Goal: Information Seeking & Learning: Learn about a topic

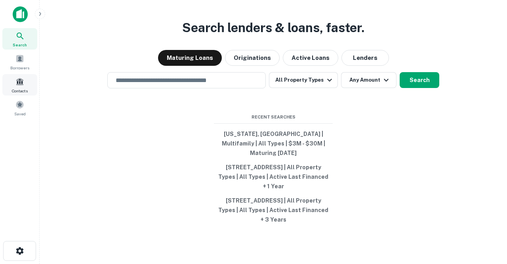
click at [20, 87] on div "Contacts" at bounding box center [19, 84] width 35 height 21
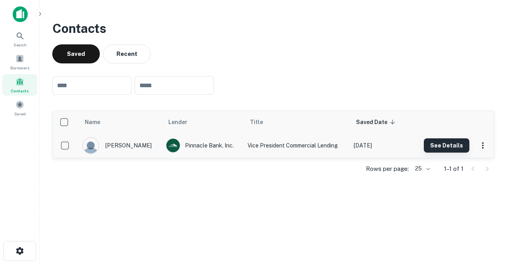
click at [435, 144] on button "See Details" at bounding box center [447, 145] width 46 height 14
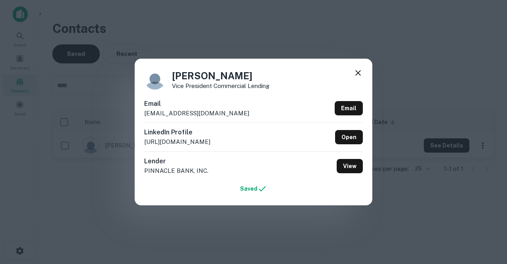
click at [359, 73] on icon at bounding box center [359, 73] width 6 height 6
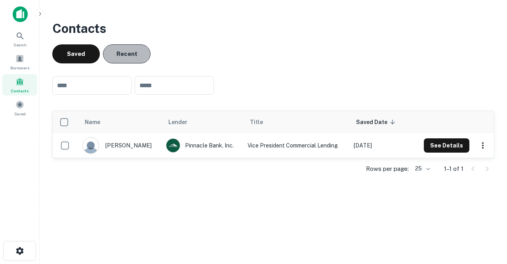
click at [136, 59] on button "Recent" at bounding box center [127, 53] width 48 height 19
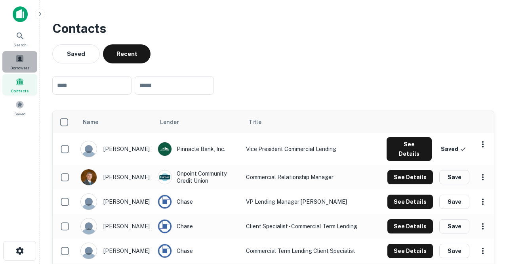
click at [25, 63] on div "Borrowers" at bounding box center [19, 61] width 35 height 21
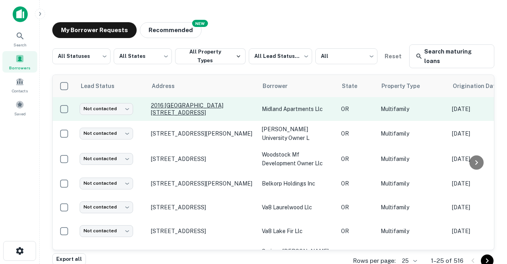
click at [181, 102] on p "2016 Se 122nd Ave Portland, OR97233" at bounding box center [202, 109] width 103 height 14
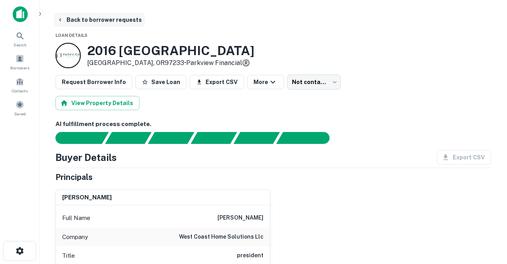
click at [98, 21] on button "Back to borrower requests" at bounding box center [99, 20] width 91 height 14
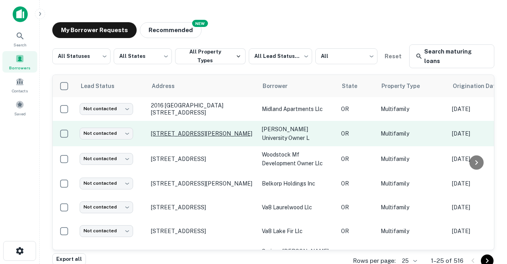
click at [181, 130] on p "480 E Broadway Eugene, OR97401" at bounding box center [202, 133] width 103 height 7
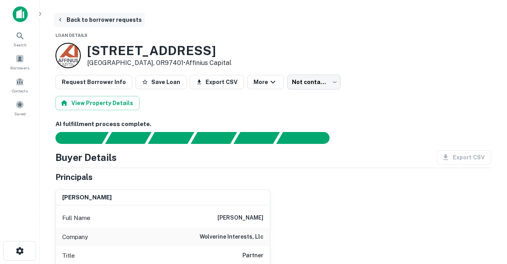
click at [105, 23] on button "Back to borrower requests" at bounding box center [99, 20] width 91 height 14
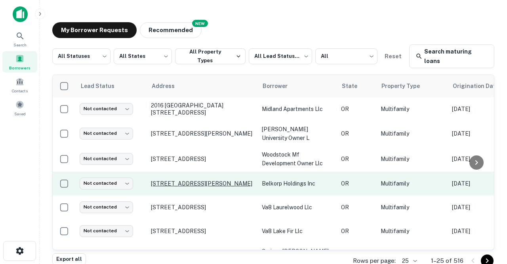
click at [185, 180] on p "3120 Ne John Olsen Ave Hillsboro, OR97124" at bounding box center [202, 183] width 103 height 7
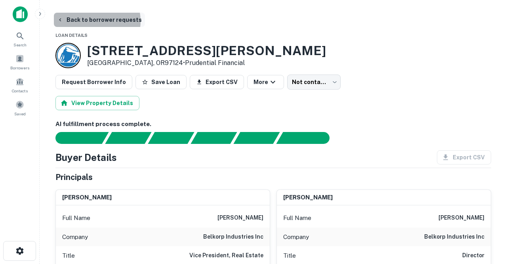
click at [94, 21] on button "Back to borrower requests" at bounding box center [99, 20] width 91 height 14
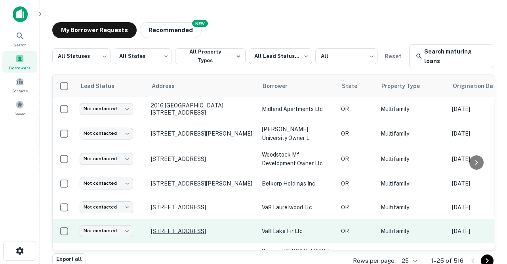
click at [165, 228] on p "15901 Quarry Rd Lake Oswego, OR97035" at bounding box center [202, 231] width 103 height 7
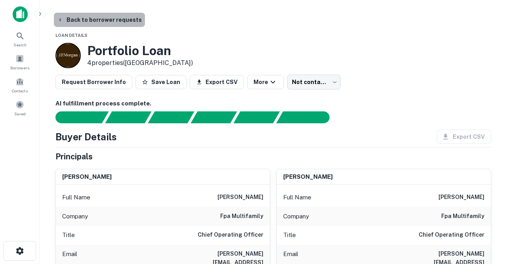
click at [111, 19] on button "Back to borrower requests" at bounding box center [99, 20] width 91 height 14
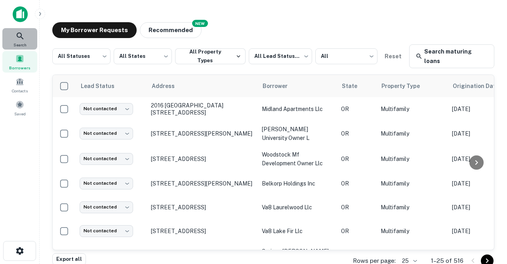
click at [22, 42] on span "Search" at bounding box center [19, 45] width 13 height 6
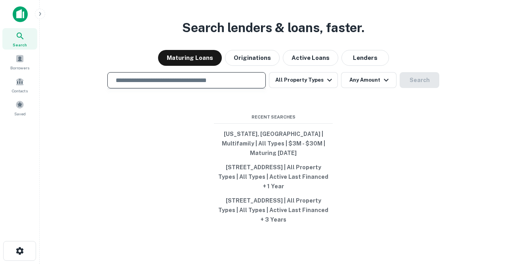
click at [217, 85] on input "text" at bounding box center [186, 80] width 151 height 9
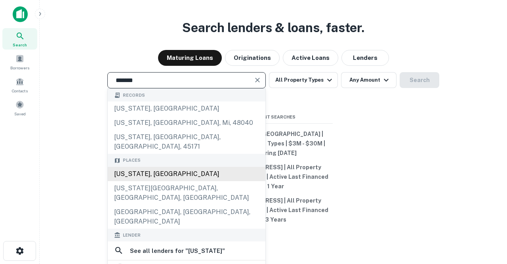
click at [166, 170] on div "Montana, USA" at bounding box center [187, 174] width 158 height 14
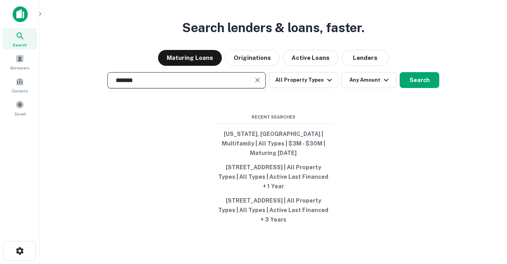
type input "**********"
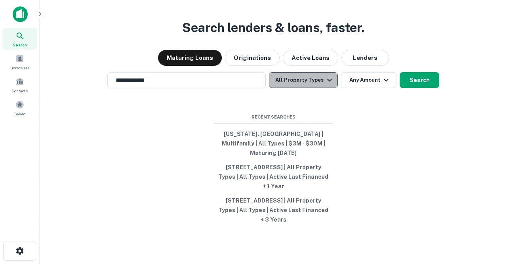
click at [328, 81] on icon "button" at bounding box center [329, 79] width 5 height 3
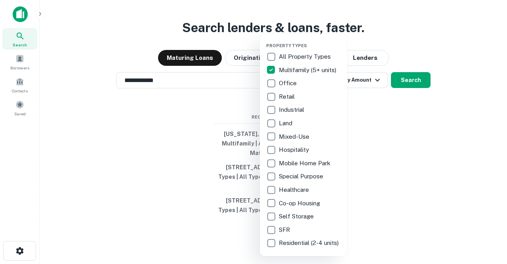
click at [380, 122] on div at bounding box center [253, 132] width 507 height 264
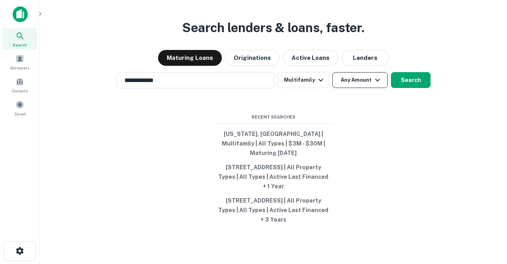
click at [369, 88] on button "Any Amount" at bounding box center [360, 80] width 55 height 16
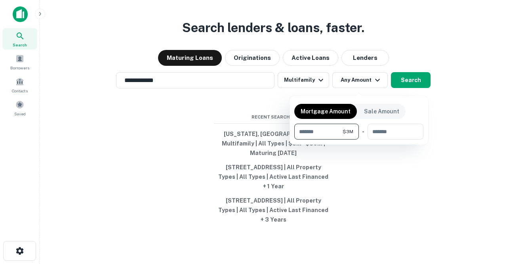
type input "*******"
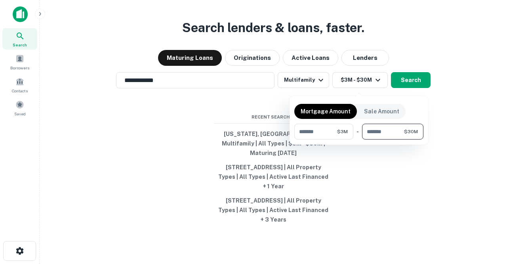
type input "********"
click at [353, 175] on div at bounding box center [253, 132] width 507 height 264
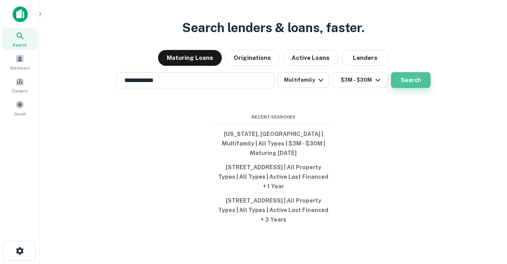
click at [403, 85] on button "Search" at bounding box center [411, 80] width 40 height 16
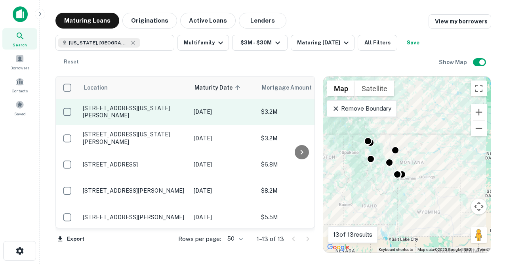
click at [123, 109] on p "1302 E Montana St Livingston, MT59047" at bounding box center [134, 112] width 103 height 14
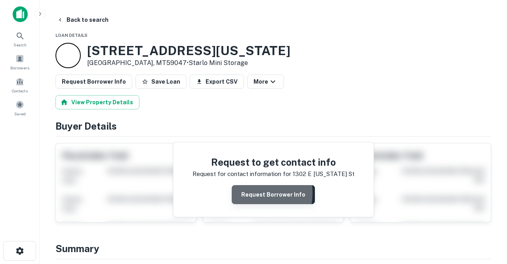
click at [243, 192] on button "Request Borrower Info" at bounding box center [273, 194] width 83 height 19
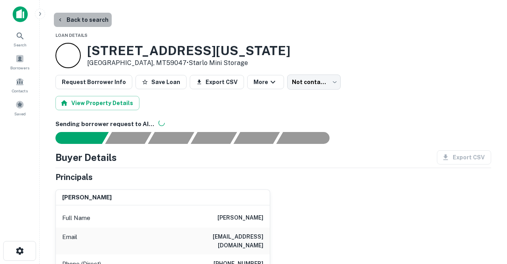
click at [90, 21] on button "Back to search" at bounding box center [83, 20] width 58 height 14
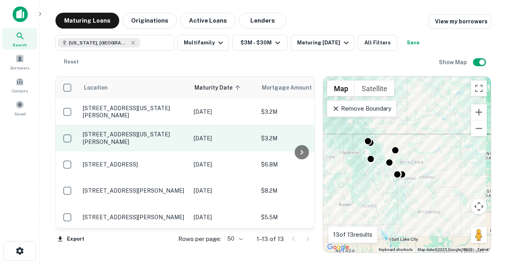
click at [143, 135] on p "1310 E Montana St Livingston, MT59047" at bounding box center [134, 138] width 103 height 14
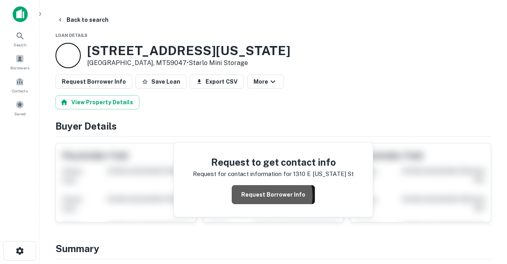
click at [263, 195] on button "Request Borrower Info" at bounding box center [273, 194] width 83 height 19
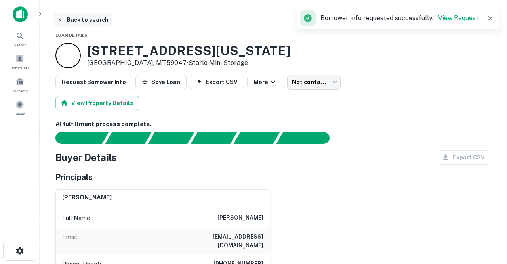
click at [83, 20] on button "Back to search" at bounding box center [83, 20] width 58 height 14
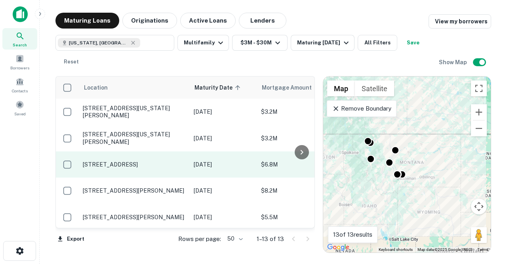
click at [157, 166] on p "1839 S 9th St W Missoula, MT59801" at bounding box center [134, 164] width 103 height 7
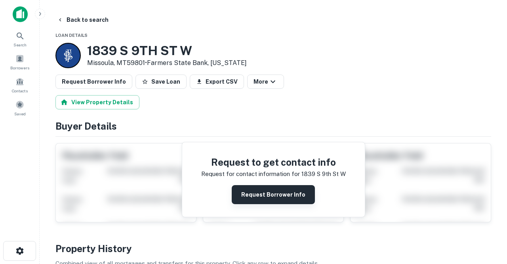
click at [260, 197] on button "Request Borrower Info" at bounding box center [273, 194] width 83 height 19
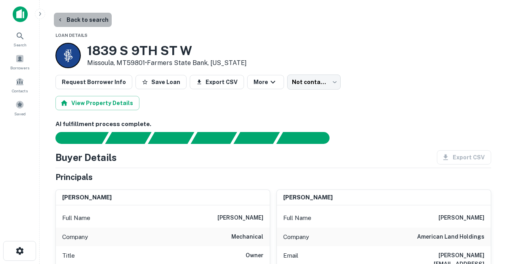
click at [85, 20] on button "Back to search" at bounding box center [83, 20] width 58 height 14
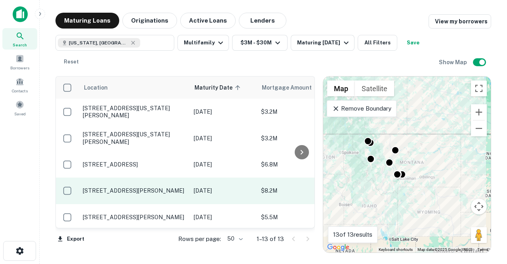
click at [163, 188] on p "4690 Loyal Dr Bozeman, MT59718" at bounding box center [134, 190] width 103 height 7
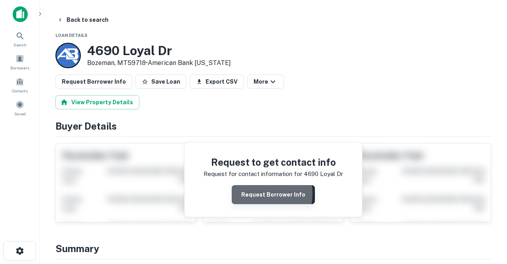
click at [254, 193] on button "Request Borrower Info" at bounding box center [273, 194] width 83 height 19
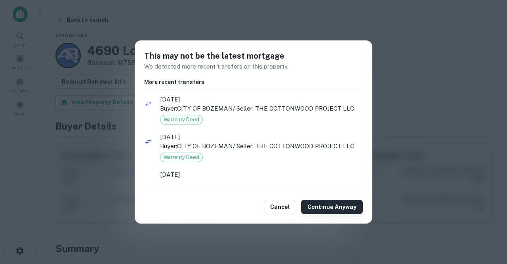
click at [320, 205] on button "Continue Anyway" at bounding box center [332, 207] width 62 height 14
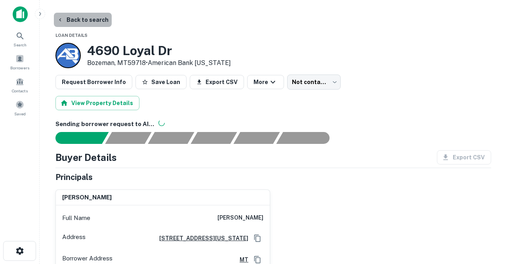
click at [88, 19] on button "Back to search" at bounding box center [83, 20] width 58 height 14
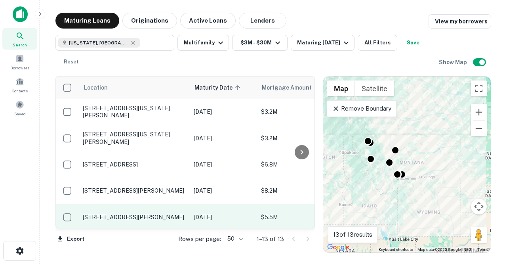
click at [153, 215] on p "70 Glenwood Dr Kalispell, MT59901" at bounding box center [134, 217] width 103 height 7
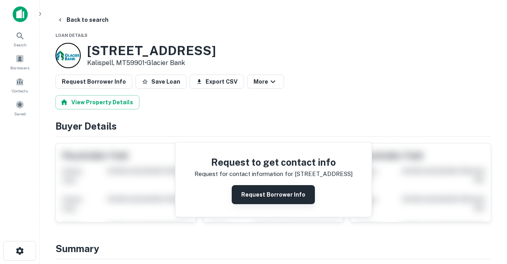
click at [249, 197] on button "Request Borrower Info" at bounding box center [273, 194] width 83 height 19
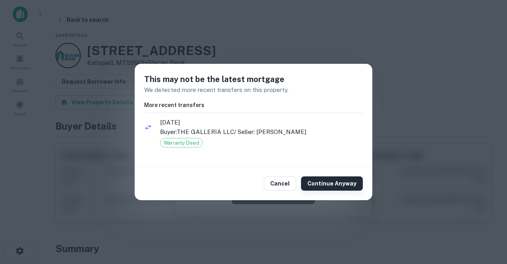
click at [318, 184] on button "Continue Anyway" at bounding box center [332, 183] width 62 height 14
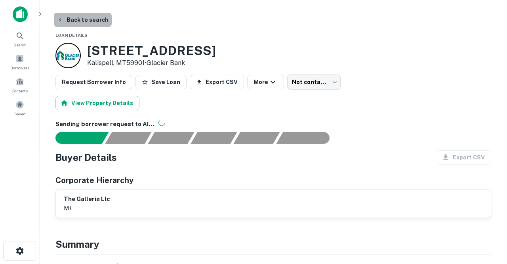
click at [99, 22] on button "Back to search" at bounding box center [83, 20] width 58 height 14
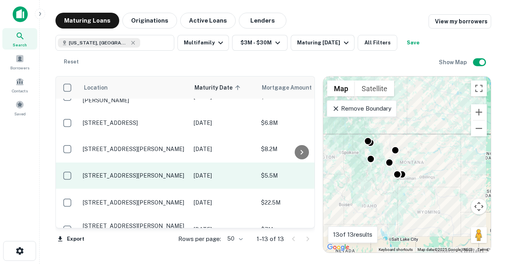
scroll to position [43, 2]
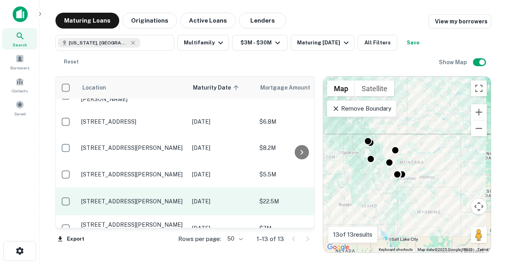
click at [147, 203] on p "2235 Tschache Ln Bozeman, MT59718" at bounding box center [132, 201] width 103 height 7
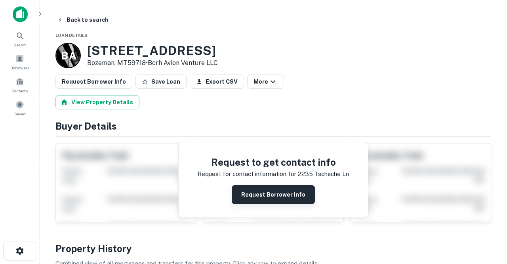
click at [264, 193] on button "Request Borrower Info" at bounding box center [273, 194] width 83 height 19
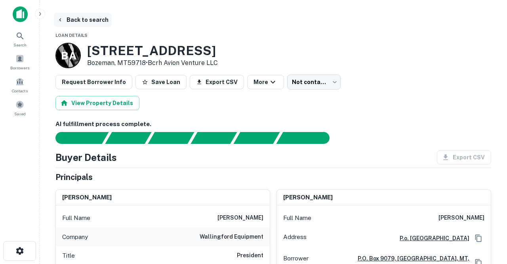
click at [92, 19] on button "Back to search" at bounding box center [83, 20] width 58 height 14
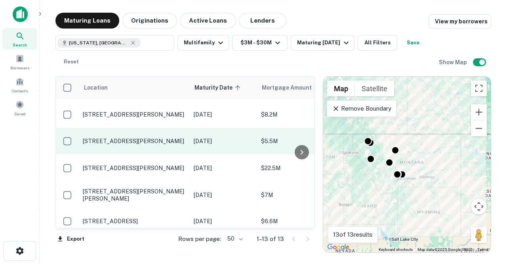
scroll to position [80, 0]
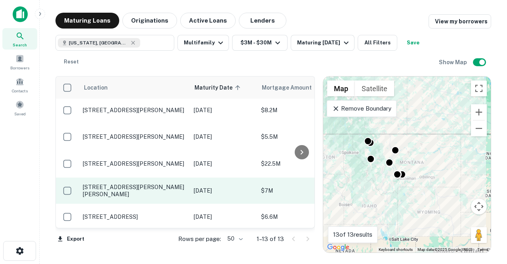
click at [156, 192] on p "6 Babcock St Bozeman, MT59715" at bounding box center [134, 191] width 103 height 14
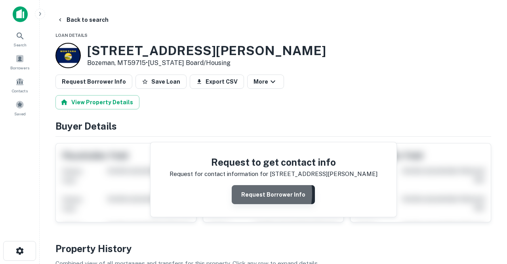
click at [247, 193] on button "Request Borrower Info" at bounding box center [273, 194] width 83 height 19
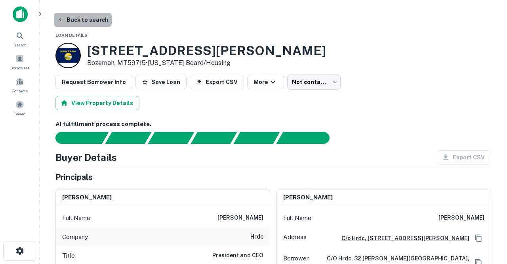
click at [85, 19] on button "Back to search" at bounding box center [83, 20] width 58 height 14
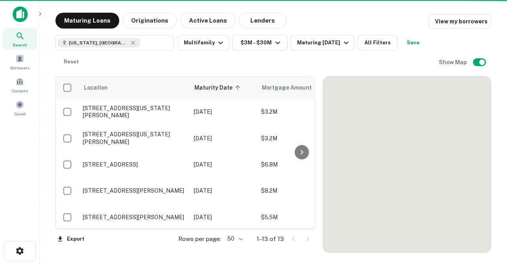
scroll to position [80, 0]
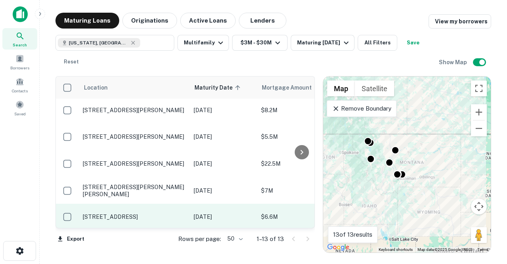
click at [163, 214] on p "1311 E Broadway St Missoula, MT59802" at bounding box center [134, 216] width 103 height 7
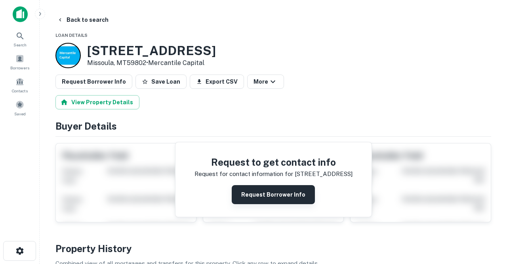
click at [249, 198] on button "Request Borrower Info" at bounding box center [273, 194] width 83 height 19
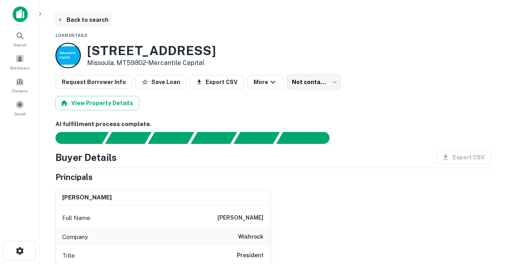
click at [86, 21] on button "Back to search" at bounding box center [83, 20] width 58 height 14
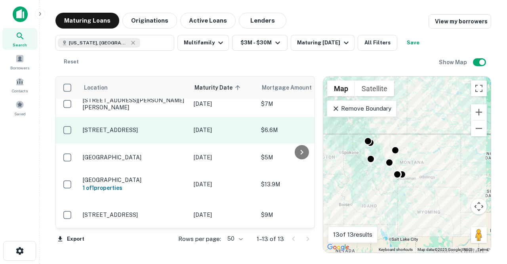
scroll to position [168, 0]
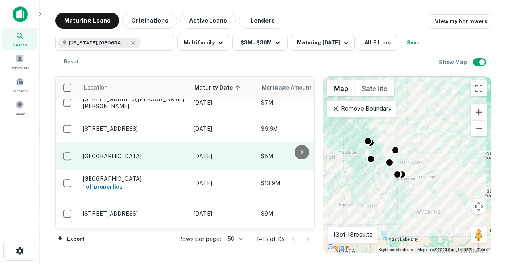
click at [145, 156] on p "S 19th Ave Bozeman, MT59715" at bounding box center [134, 156] width 103 height 7
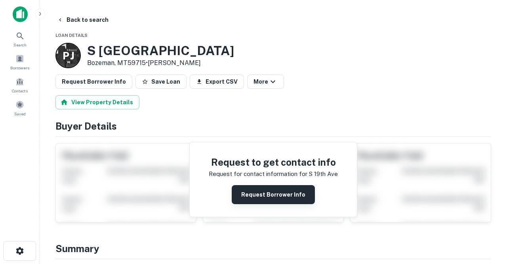
click at [260, 192] on button "Request Borrower Info" at bounding box center [273, 194] width 83 height 19
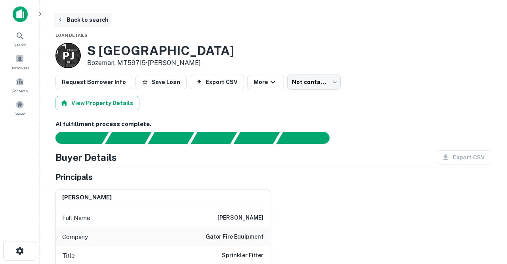
click at [87, 21] on button "Back to search" at bounding box center [83, 20] width 58 height 14
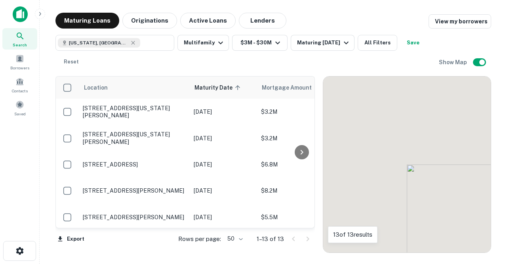
scroll to position [168, 0]
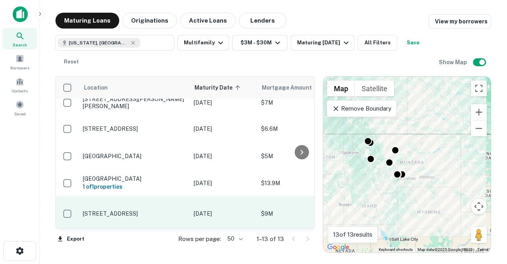
click at [149, 214] on p "6 6th St S Great Falls, MT59401" at bounding box center [134, 213] width 103 height 7
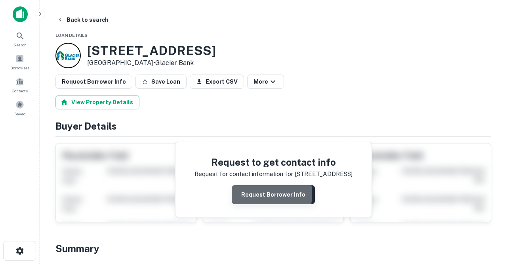
click at [250, 193] on button "Request Borrower Info" at bounding box center [273, 194] width 83 height 19
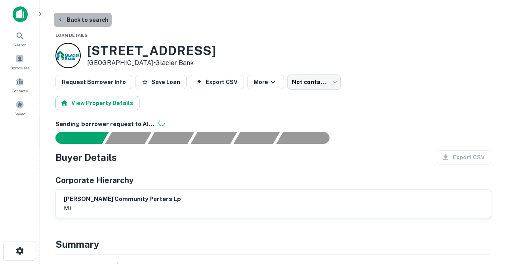
click at [86, 20] on button "Back to search" at bounding box center [83, 20] width 58 height 14
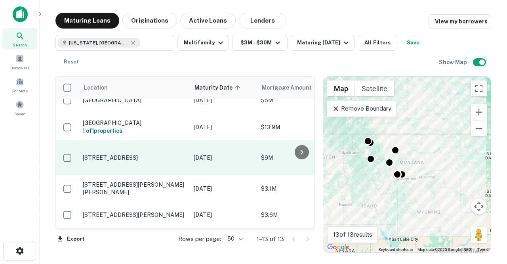
scroll to position [224, 0]
click at [138, 161] on p "6 6th St S Great Falls, MT59401" at bounding box center [134, 157] width 103 height 7
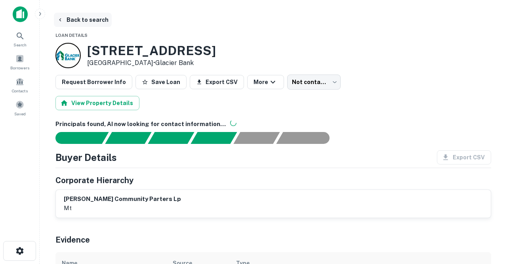
click at [93, 24] on button "Back to search" at bounding box center [83, 20] width 58 height 14
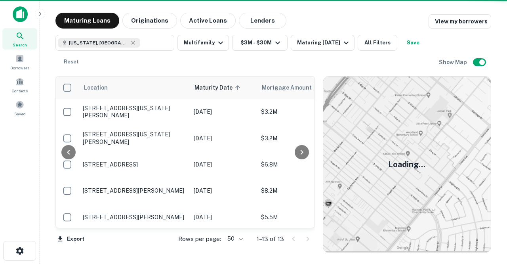
scroll to position [224, 0]
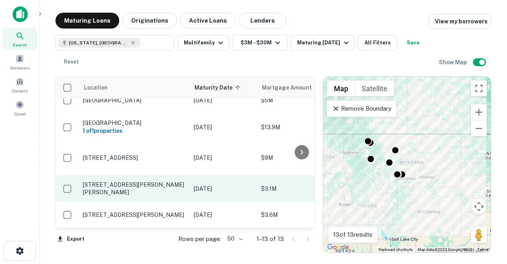
click at [152, 191] on p "600 Shephard Way Helena, MT59601" at bounding box center [134, 188] width 103 height 14
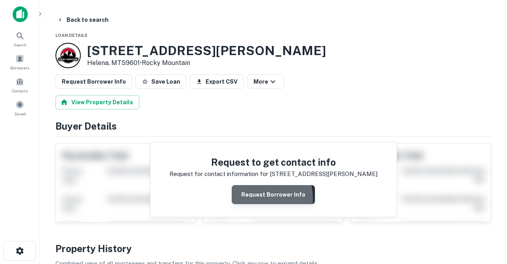
click at [251, 198] on button "Request Borrower Info" at bounding box center [273, 194] width 83 height 19
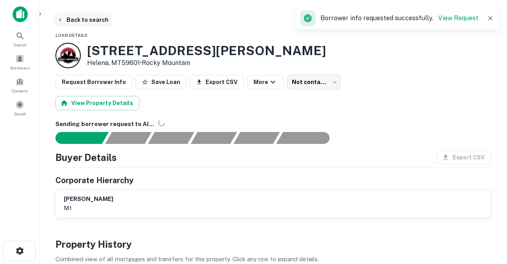
click at [88, 21] on button "Back to search" at bounding box center [83, 20] width 58 height 14
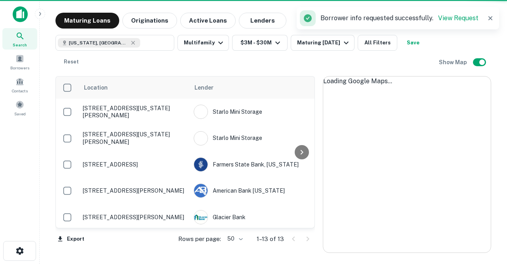
scroll to position [224, 0]
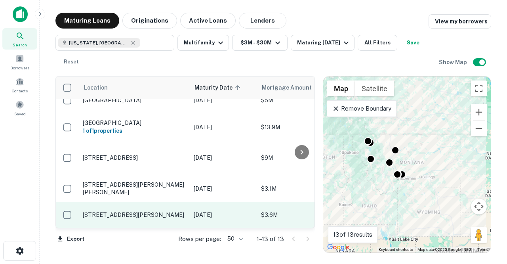
click at [155, 212] on p "103 Crestview Dr Bigfork, MT59911" at bounding box center [134, 214] width 103 height 7
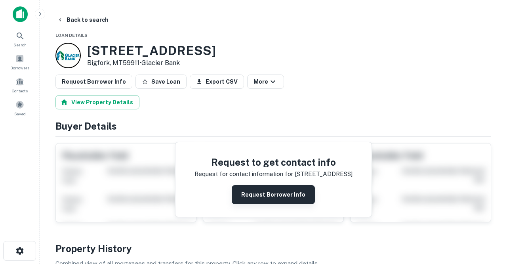
click at [240, 193] on button "Request Borrower Info" at bounding box center [273, 194] width 83 height 19
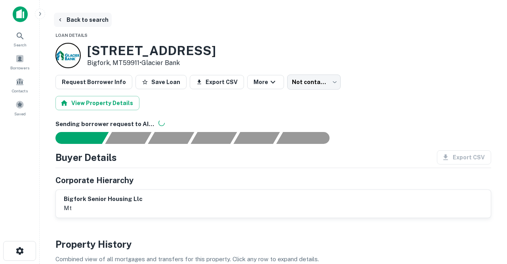
click at [94, 20] on button "Back to search" at bounding box center [83, 20] width 58 height 14
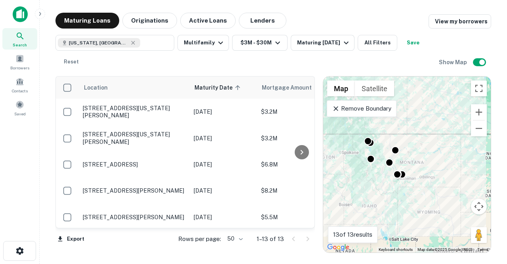
click at [22, 38] on icon at bounding box center [20, 36] width 7 height 7
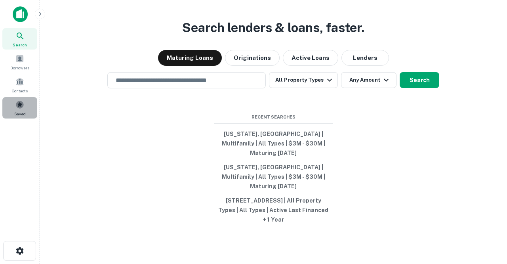
click at [24, 105] on div "Saved" at bounding box center [19, 107] width 35 height 21
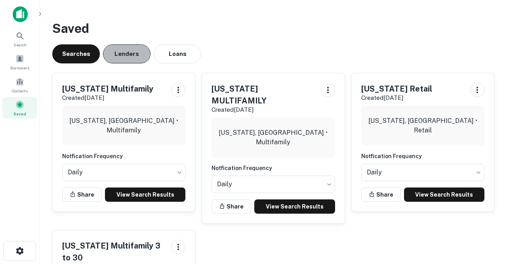
click at [117, 54] on button "Lenders" at bounding box center [127, 53] width 48 height 19
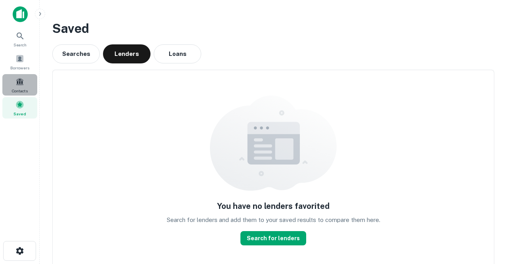
click at [15, 84] on span at bounding box center [19, 81] width 9 height 9
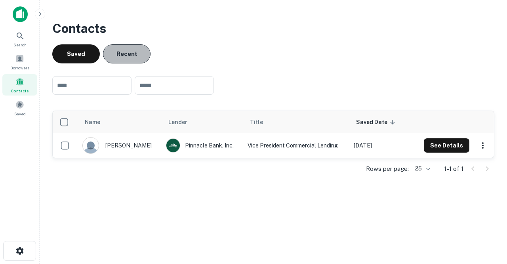
click at [124, 57] on button "Recent" at bounding box center [127, 53] width 48 height 19
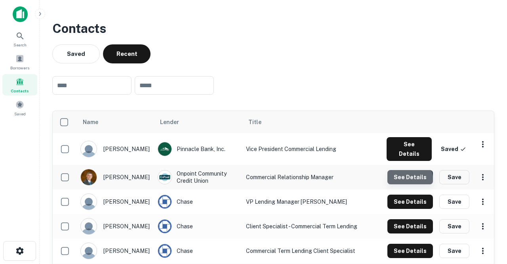
click at [398, 176] on button "See Details" at bounding box center [411, 177] width 46 height 14
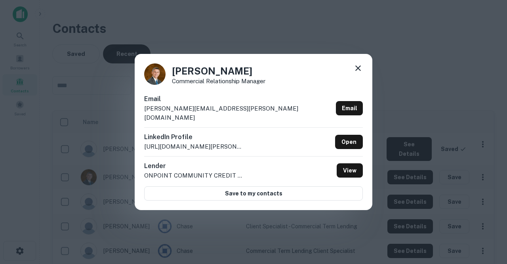
click at [358, 71] on icon at bounding box center [359, 68] width 10 height 10
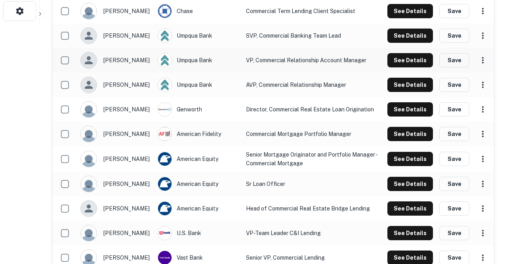
scroll to position [240, 0]
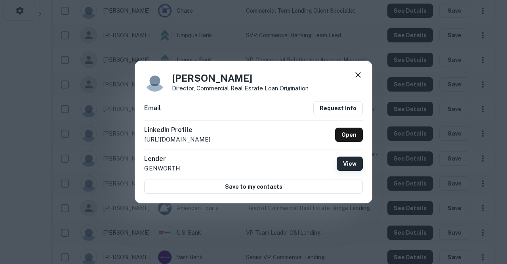
click at [342, 163] on button "View" at bounding box center [350, 164] width 26 height 14
click at [359, 75] on icon at bounding box center [359, 75] width 10 height 10
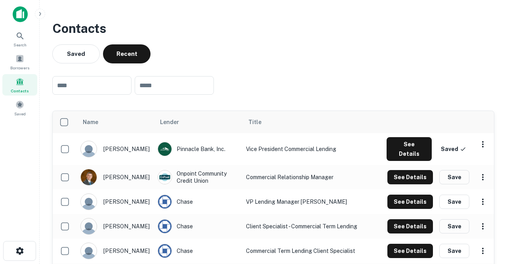
scroll to position [0, 0]
click at [23, 37] on icon at bounding box center [20, 36] width 10 height 10
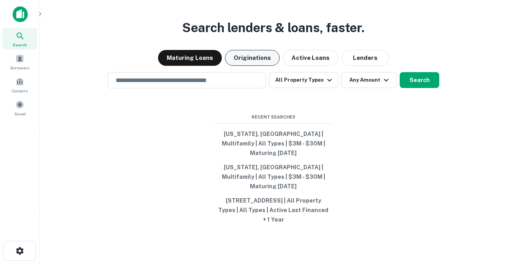
click at [249, 66] on button "Originations" at bounding box center [252, 58] width 55 height 16
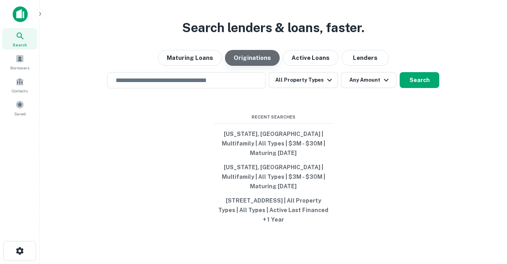
click at [262, 66] on button "Originations" at bounding box center [252, 58] width 55 height 16
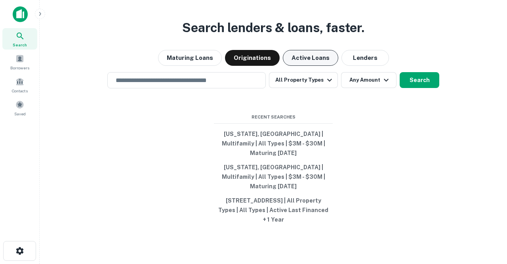
click at [299, 66] on button "Active Loans" at bounding box center [310, 58] width 55 height 16
